Goal: Information Seeking & Learning: Find specific fact

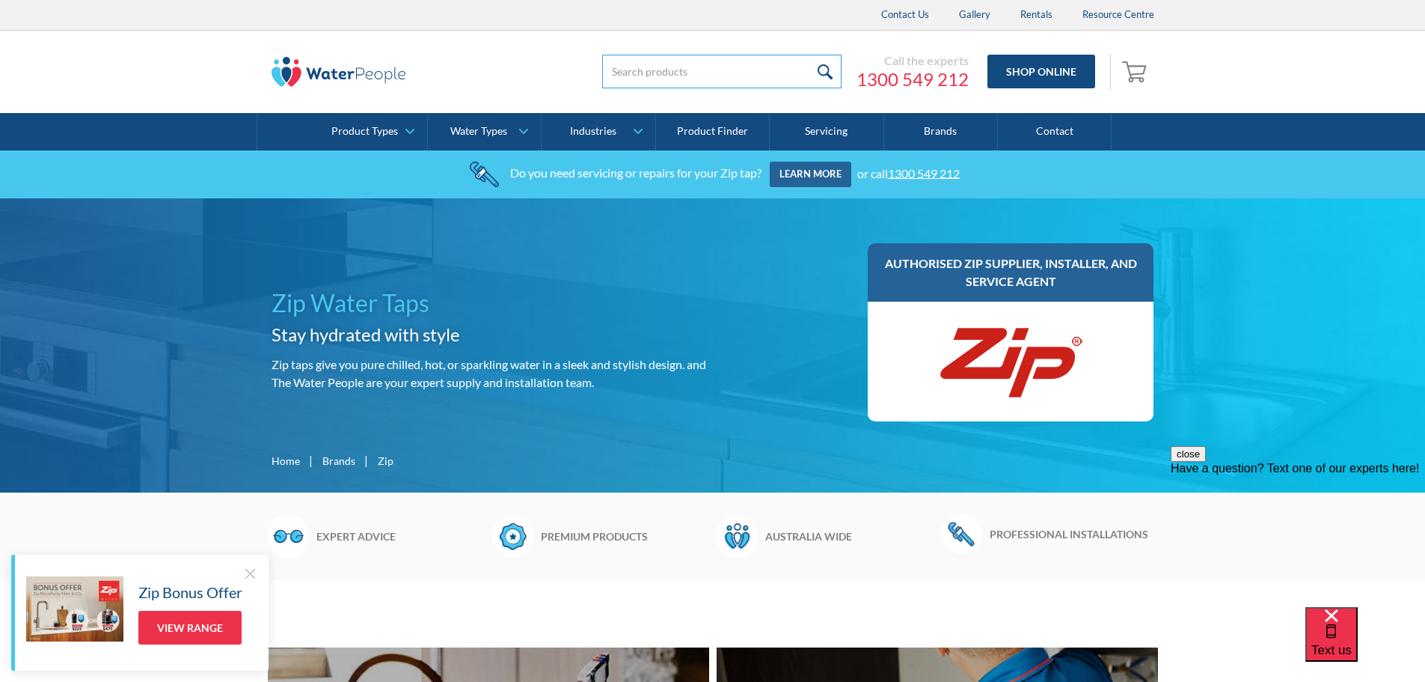
click at [758, 70] on input "search" at bounding box center [721, 72] width 239 height 34
paste input "BCHA100"
type input "BCHA100"
click at [810, 55] on input "submit" at bounding box center [826, 72] width 32 height 34
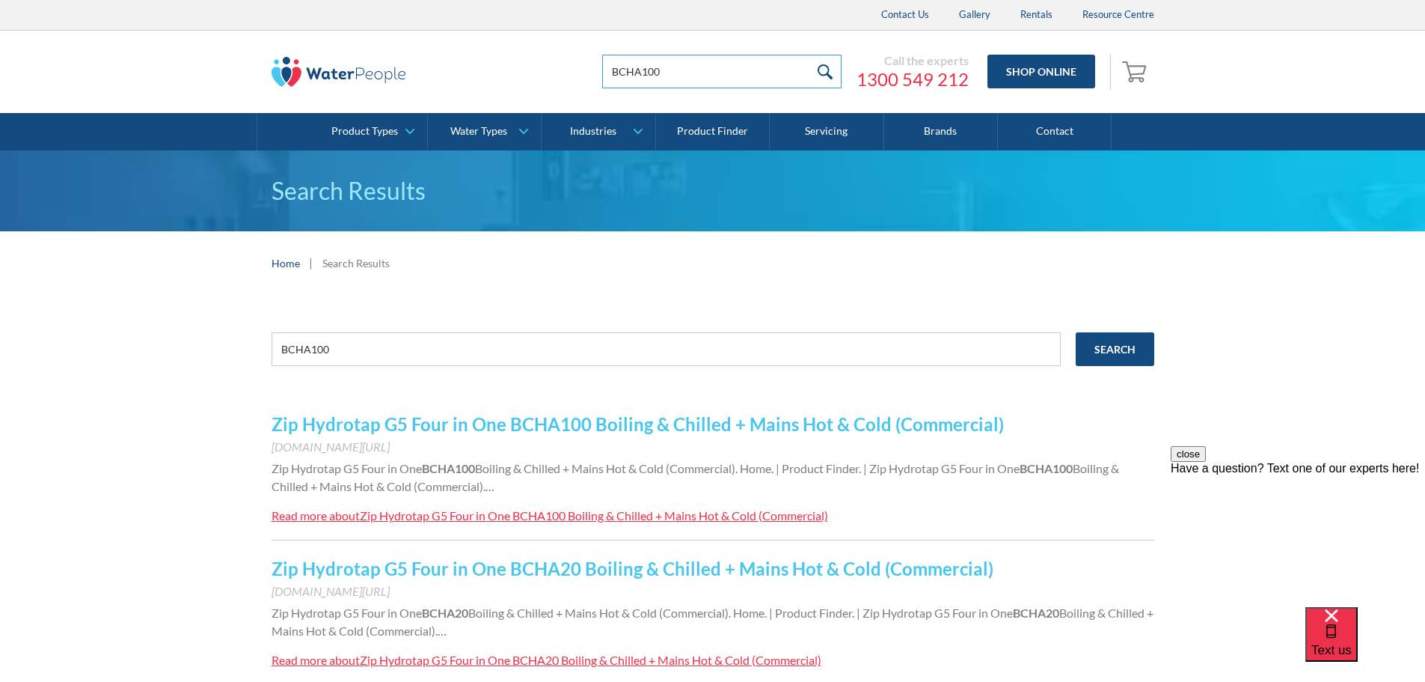
drag, startPoint x: 715, startPoint y: 78, endPoint x: 416, endPoint y: 75, distance: 298.6
click at [352, 79] on div "BCHA100 Call the experts 1300 549 212 Shop Online 0 Your Cart Subtotal Pay with…" at bounding box center [713, 71] width 883 height 45
paste input "H55824Z11AU"
type input "H55824Z11AU"
click at [810, 55] on input "submit" at bounding box center [826, 72] width 32 height 34
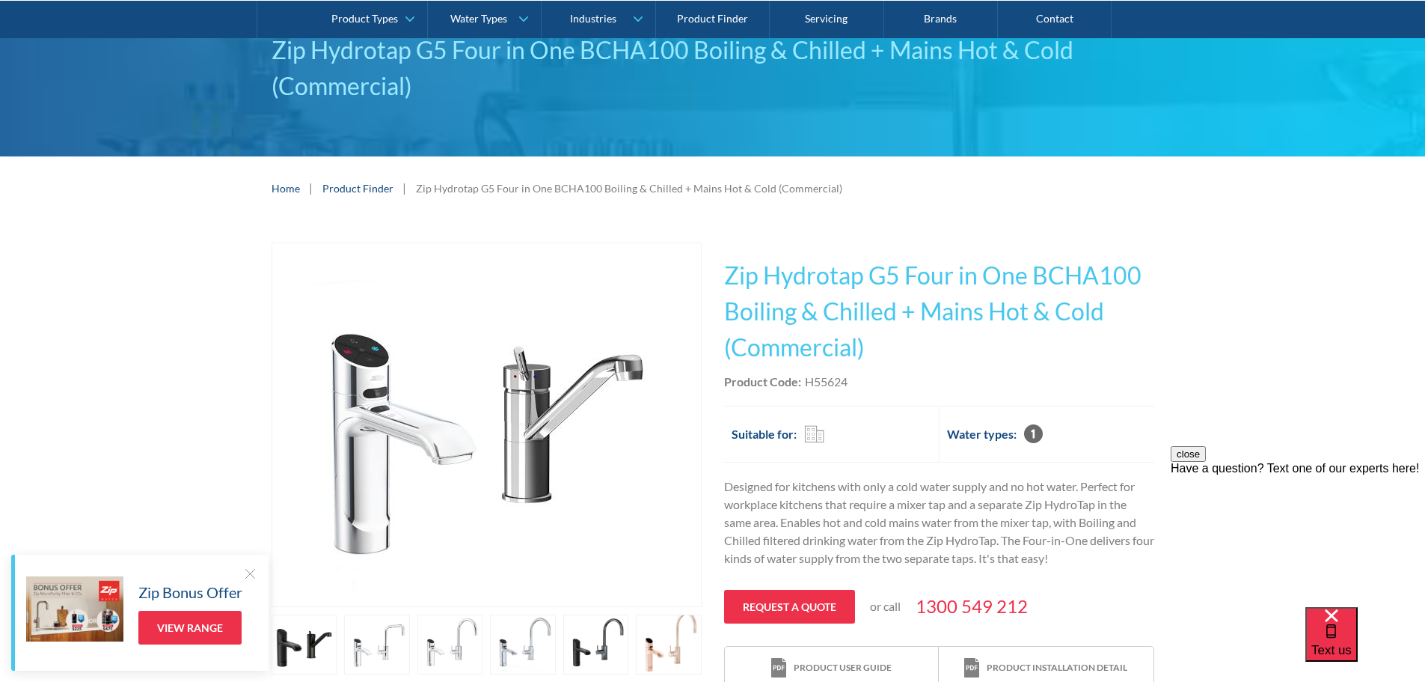
scroll to position [150, 0]
